Goal: Information Seeking & Learning: Learn about a topic

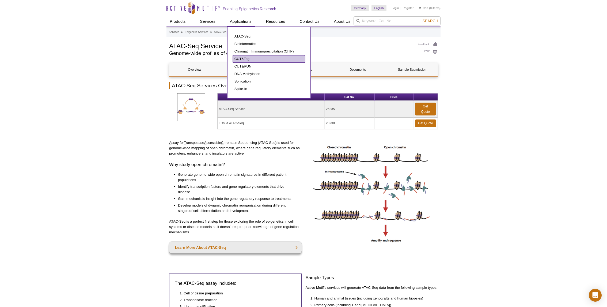
click at [247, 59] on link "CUT&Tag" at bounding box center [269, 58] width 72 height 7
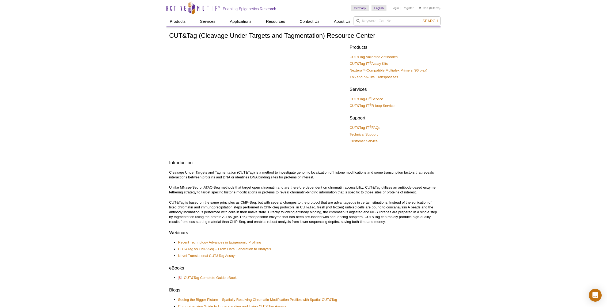
scroll to position [102, 0]
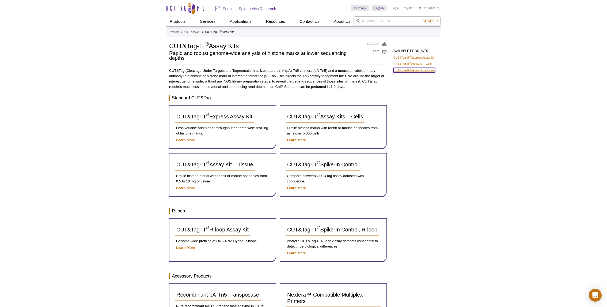
click at [428, 69] on link "CUT&Tag-IT® Assay Kit - Tissue" at bounding box center [414, 70] width 42 height 5
